Goal: Task Accomplishment & Management: Manage account settings

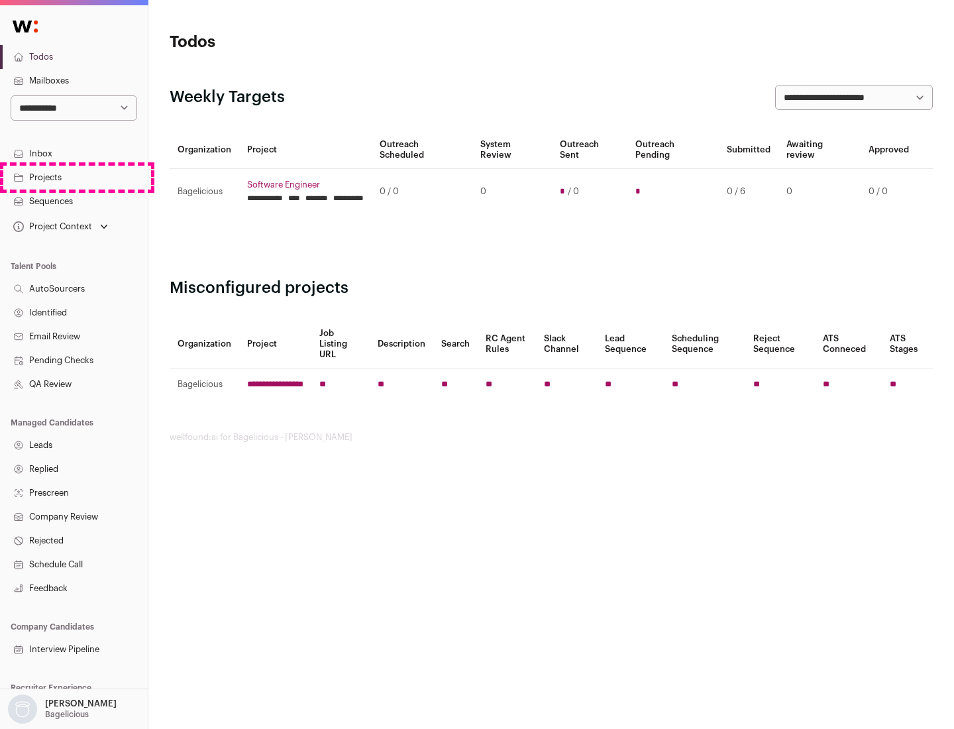
click at [74, 177] on link "Projects" at bounding box center [74, 178] width 148 height 24
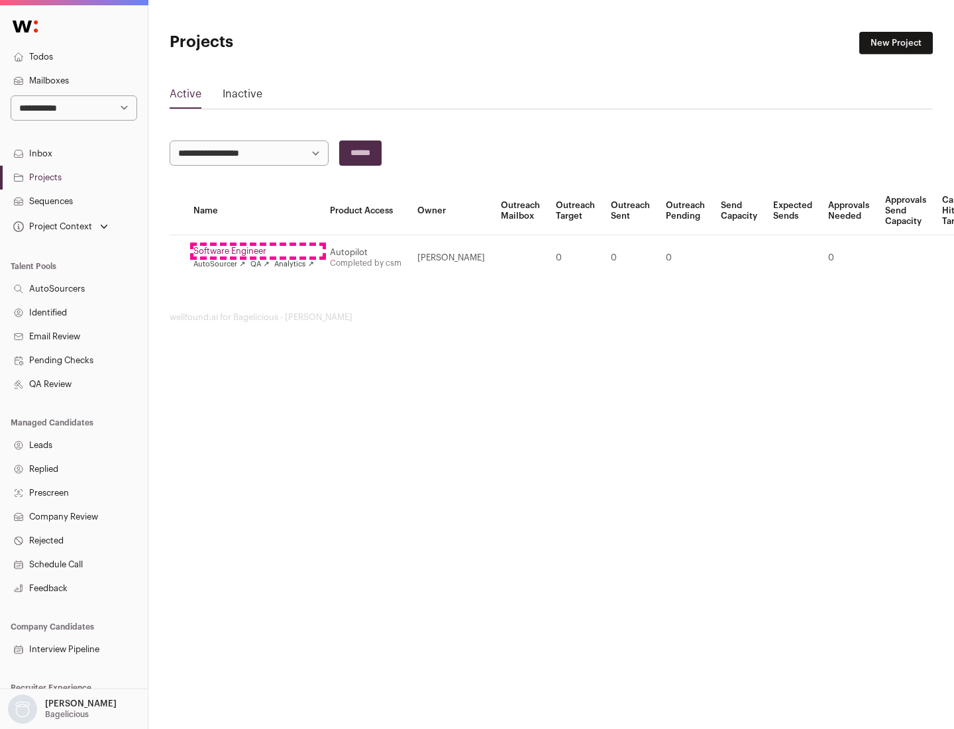
click at [258, 251] on link "Software Engineer" at bounding box center [254, 251] width 121 height 11
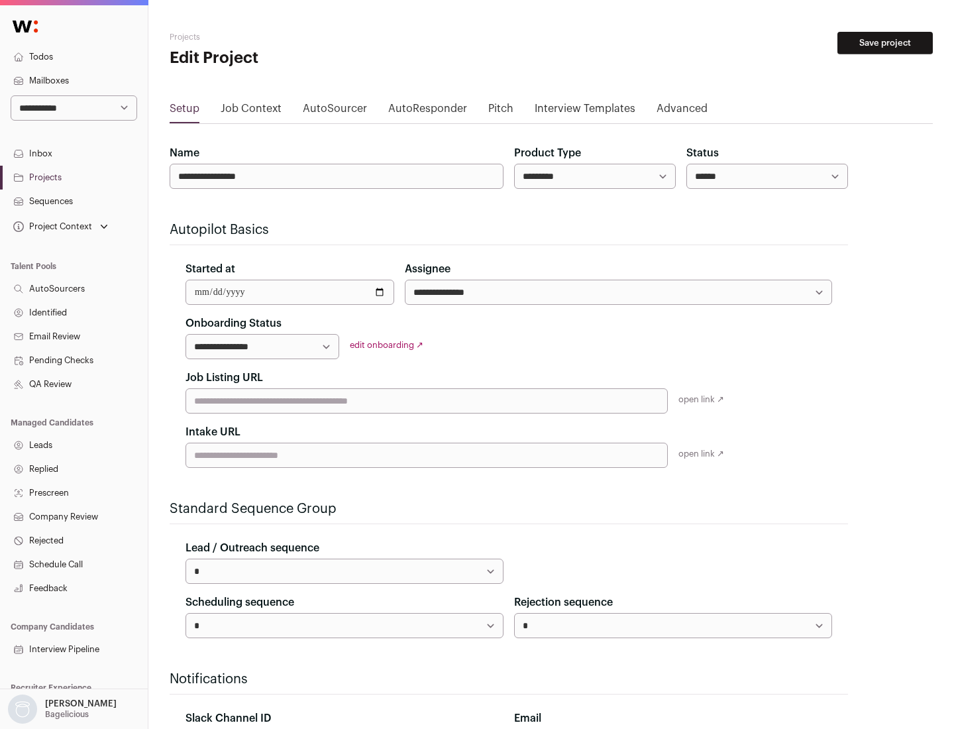
click at [885, 43] on button "Save project" at bounding box center [885, 43] width 95 height 23
